Goal: Information Seeking & Learning: Learn about a topic

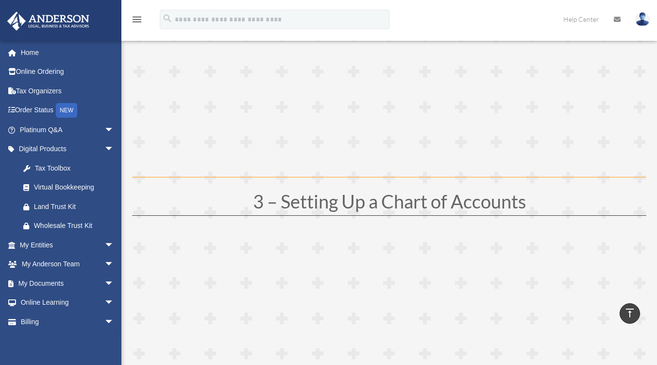
scroll to position [582, 0]
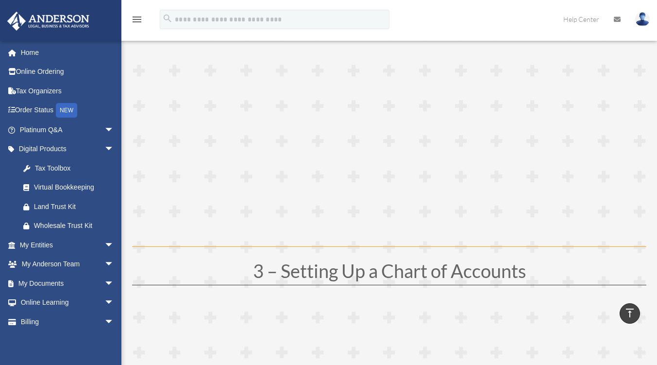
click at [72, 123] on link "Platinum Q&A arrow_drop_down" at bounding box center [68, 129] width 122 height 19
click at [105, 126] on span "arrow_drop_down" at bounding box center [113, 130] width 19 height 20
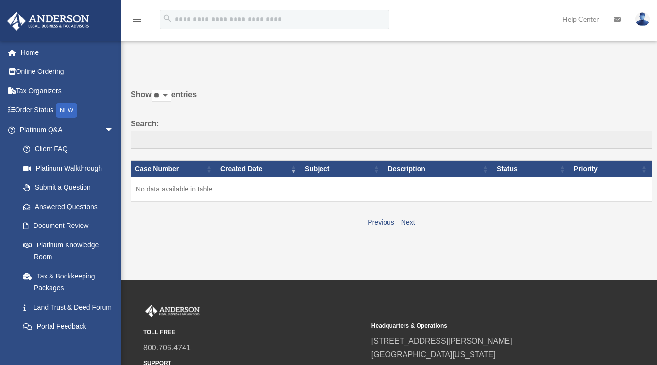
click at [47, 249] on link "Platinum Knowledge Room" at bounding box center [69, 250] width 110 height 31
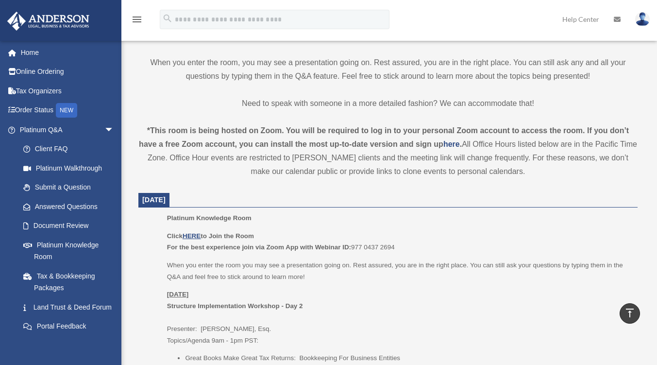
scroll to position [352, 0]
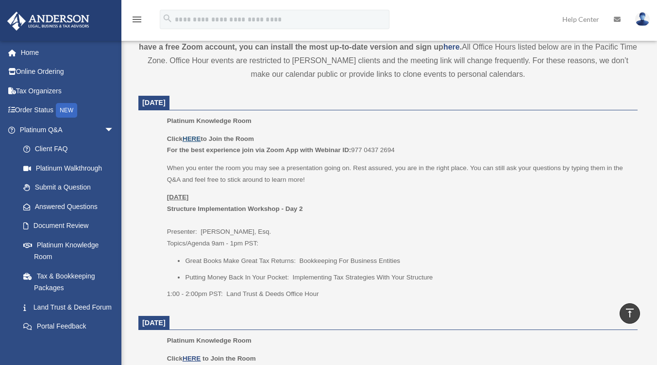
click at [194, 135] on u "HERE" at bounding box center [192, 138] width 18 height 7
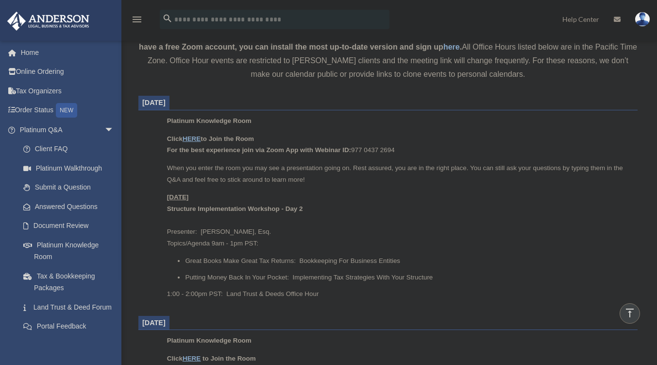
click at [499, 319] on dt "[DATE]" at bounding box center [387, 323] width 499 height 15
drag, startPoint x: 282, startPoint y: 209, endPoint x: 304, endPoint y: 210, distance: 22.8
click at [304, 210] on p "[DATE] Structure Implementation Workshop - Day 2 Presenter: [PERSON_NAME], Esq.…" at bounding box center [399, 219] width 464 height 57
click at [184, 212] on p "[DATE] Structure Implementation Workshop - Day 2 Presenter: [PERSON_NAME], Esq.…" at bounding box center [399, 219] width 464 height 57
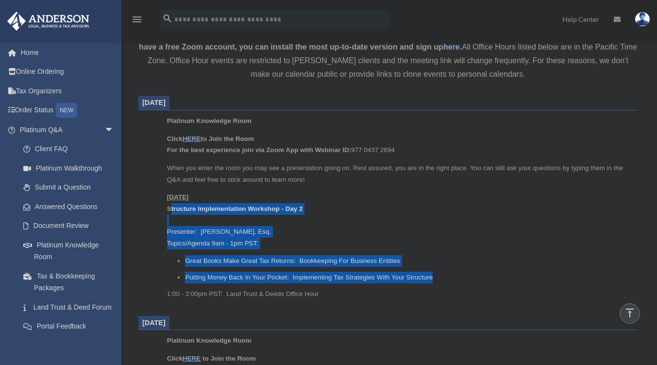
drag, startPoint x: 170, startPoint y: 208, endPoint x: 434, endPoint y: 276, distance: 272.7
click at [434, 276] on div "Click HERE to Join the Room For the best experience join via Zoom App with Webi…" at bounding box center [399, 216] width 464 height 167
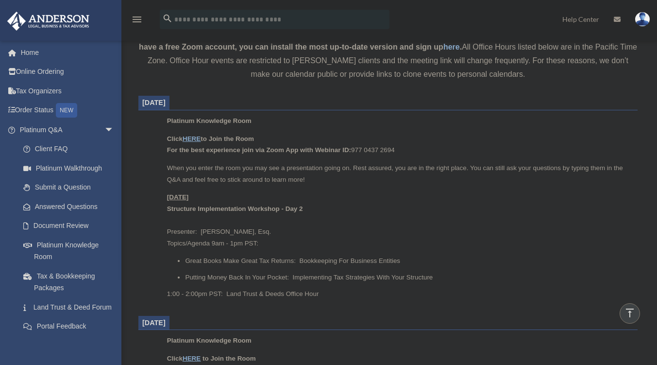
click at [300, 300] on div "Platinum Knowledge Room Click HERE to Join the Room For the best experience joi…" at bounding box center [399, 210] width 464 height 191
drag, startPoint x: 296, startPoint y: 257, endPoint x: 417, endPoint y: 260, distance: 120.9
click at [417, 260] on li "Great Books Make Great Tax Returns: Bookkeeping For Business Entities" at bounding box center [408, 261] width 446 height 12
drag, startPoint x: 281, startPoint y: 276, endPoint x: 435, endPoint y: 279, distance: 153.4
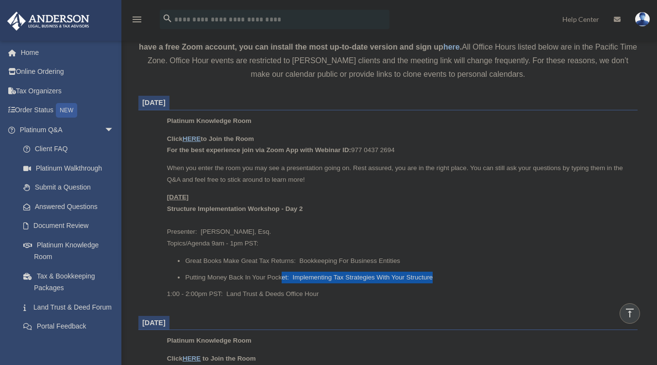
click at [435, 279] on li "Putting Money Back In Your Pocket: Implementing Tax Strategies With Your Struct…" at bounding box center [408, 277] width 446 height 12
click at [443, 278] on li "Putting Money Back In Your Pocket: Implementing Tax Strategies With Your Struct…" at bounding box center [408, 277] width 446 height 12
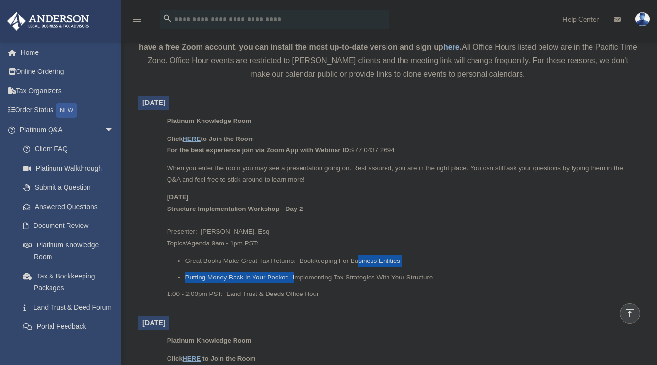
drag, startPoint x: 295, startPoint y: 276, endPoint x: 363, endPoint y: 276, distance: 68.0
click at [362, 265] on ul "Great Books Make Great Tax Returns: Bookkeeping For Business Entities Putting M…" at bounding box center [399, 269] width 464 height 28
click at [359, 284] on div "Click HERE to Join the Room For the best experience join via Zoom App with Webi…" at bounding box center [399, 216] width 464 height 167
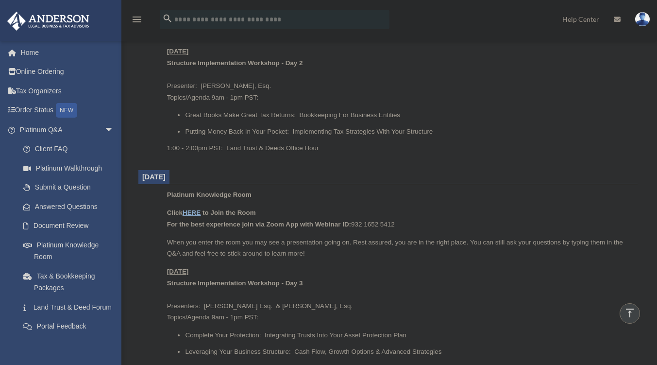
scroll to position [546, 0]
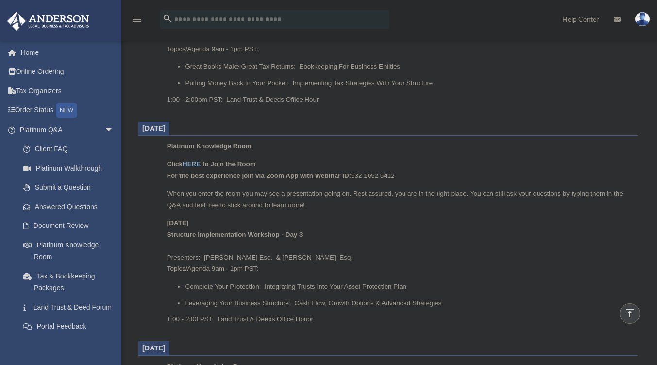
drag, startPoint x: 198, startPoint y: 222, endPoint x: 403, endPoint y: 294, distance: 217.7
click at [403, 294] on div "Click HERE to Join the Room For the best experience join via Zoom App with Webi…" at bounding box center [399, 241] width 464 height 167
click at [466, 272] on p "[DATE] Structure Implementation Workshop - Day 3 Presenters: [PERSON_NAME]. & […" at bounding box center [399, 245] width 464 height 57
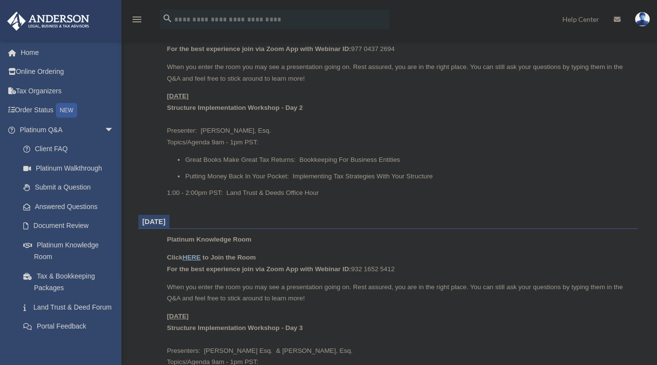
scroll to position [498, 0]
